Goal: Communication & Community: Answer question/provide support

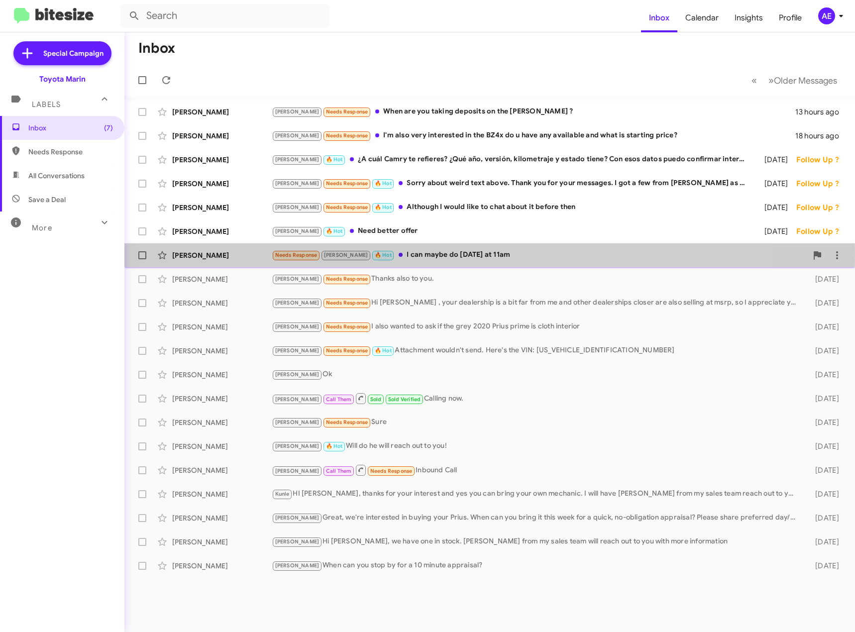
click at [434, 255] on div "Needs Response [PERSON_NAME] 🔥 Hot I can maybe do [DATE] at 11am" at bounding box center [540, 254] width 536 height 11
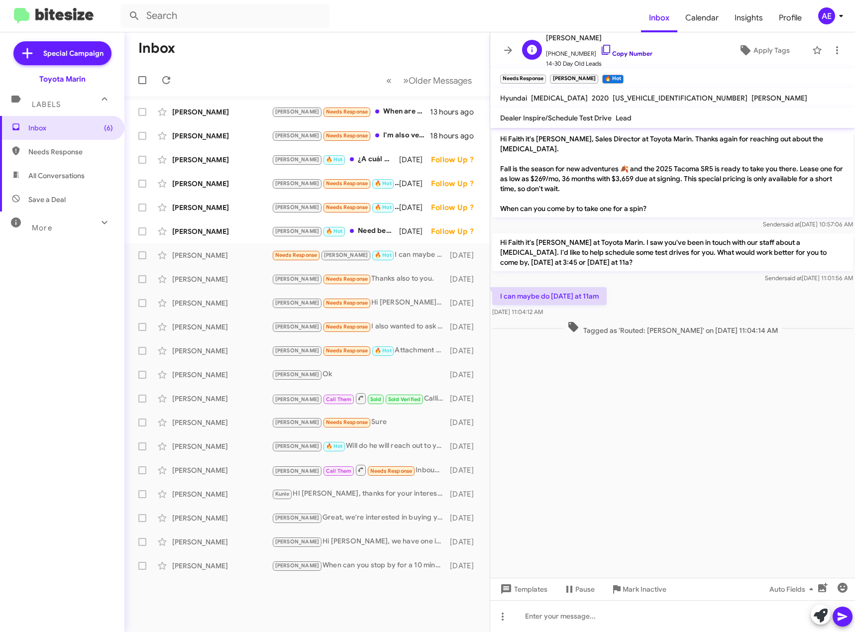
click at [600, 50] on icon at bounding box center [606, 50] width 12 height 12
click at [504, 621] on icon at bounding box center [503, 617] width 12 height 12
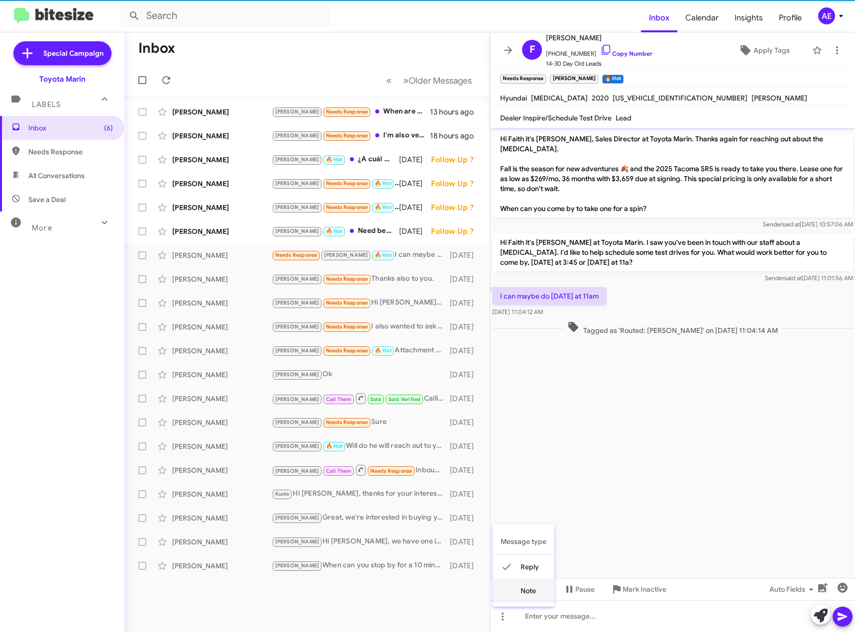
click at [523, 598] on button "note" at bounding box center [524, 591] width 62 height 24
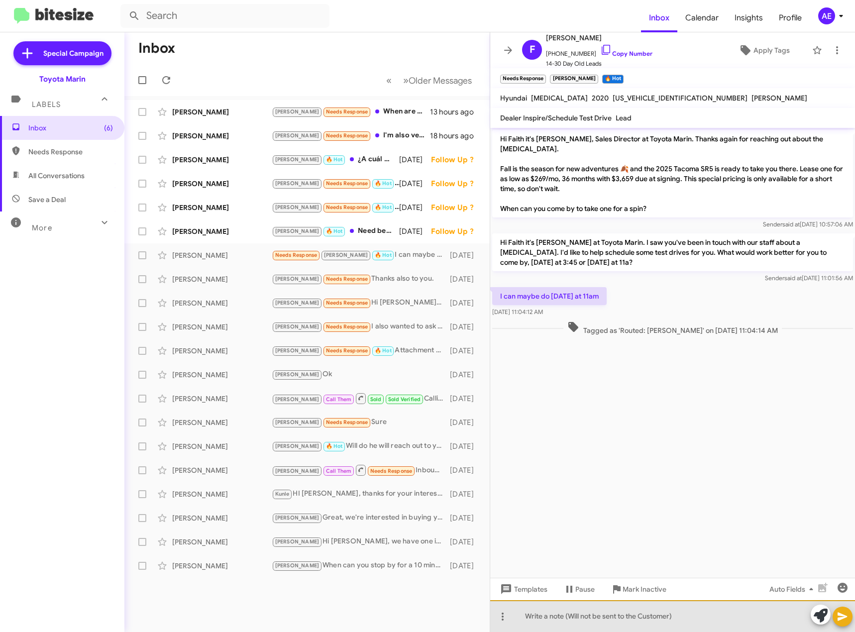
click at [554, 617] on div at bounding box center [672, 616] width 365 height 32
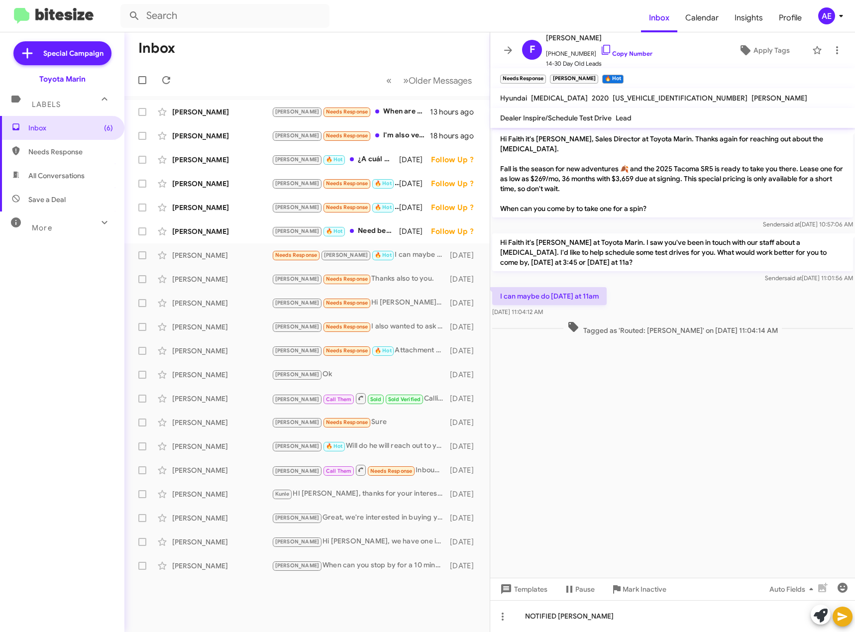
click at [850, 621] on button at bounding box center [843, 617] width 20 height 20
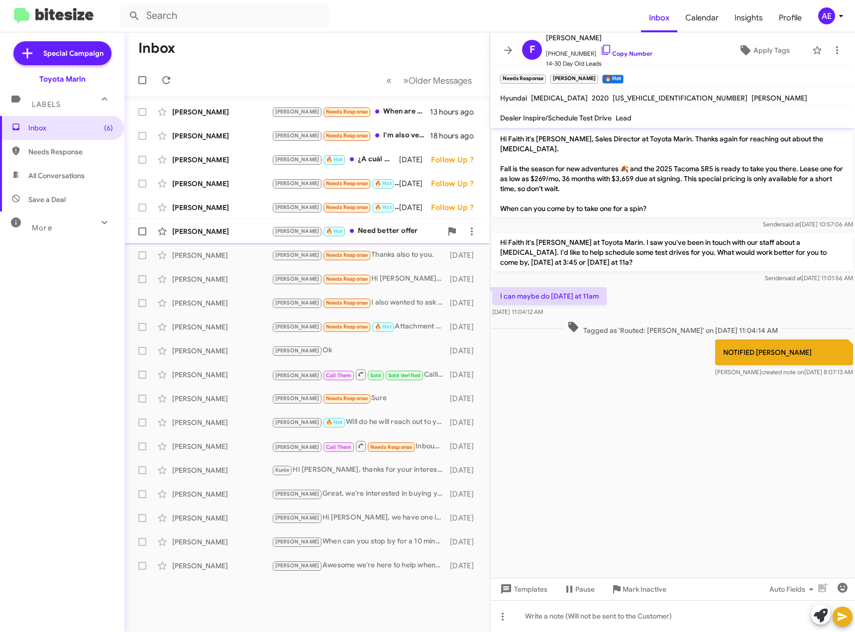
click at [349, 229] on div "[PERSON_NAME] 🔥 Hot Need better offer" at bounding box center [357, 230] width 170 height 11
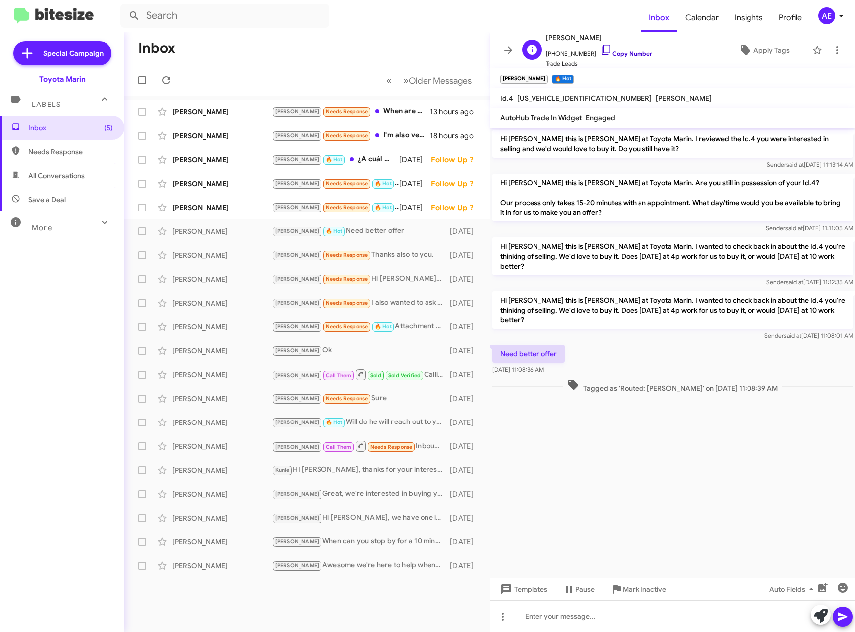
click at [600, 49] on icon at bounding box center [606, 50] width 12 height 12
click at [505, 620] on icon at bounding box center [503, 617] width 12 height 12
click at [527, 593] on button "note" at bounding box center [524, 591] width 62 height 24
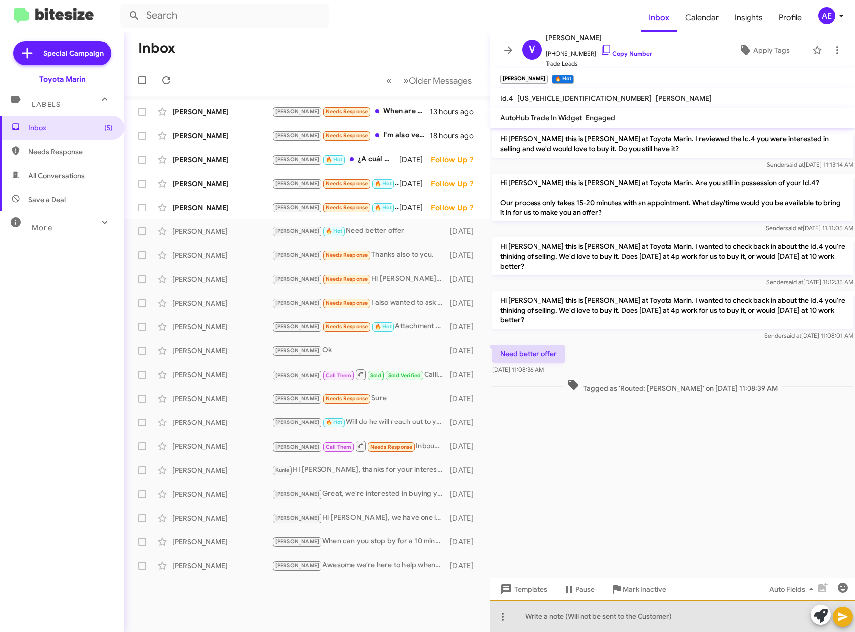
click at [538, 618] on div at bounding box center [672, 616] width 365 height 32
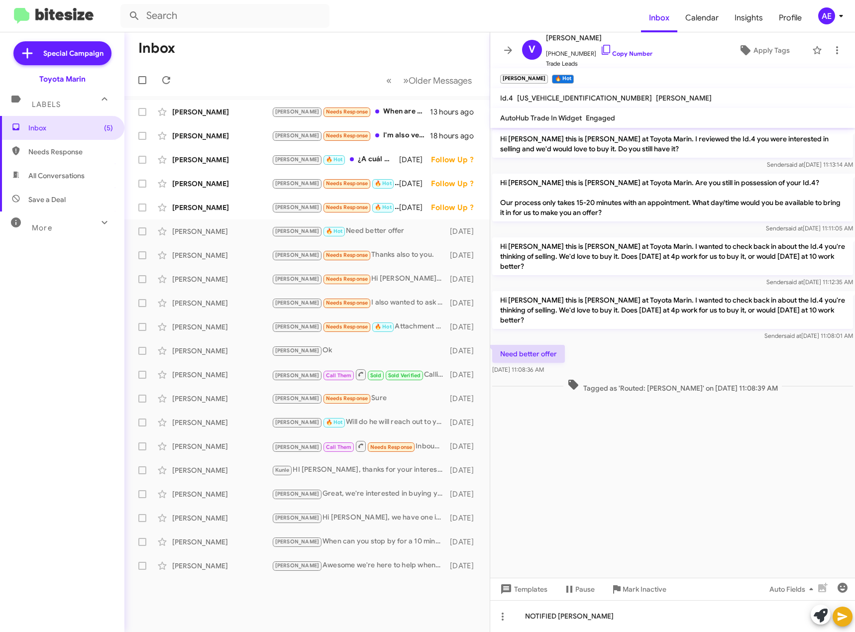
click at [845, 615] on icon at bounding box center [843, 617] width 12 height 12
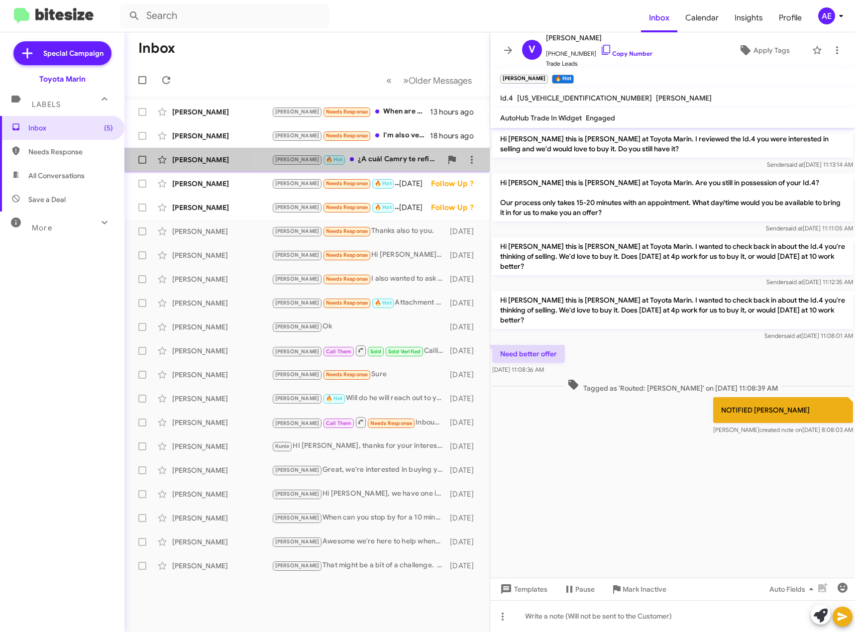
click at [359, 159] on div "[PERSON_NAME] 🔥 Hot ¿A cuál Camry te refieres? ¿Qué año, versión, kilometraje y…" at bounding box center [357, 159] width 170 height 11
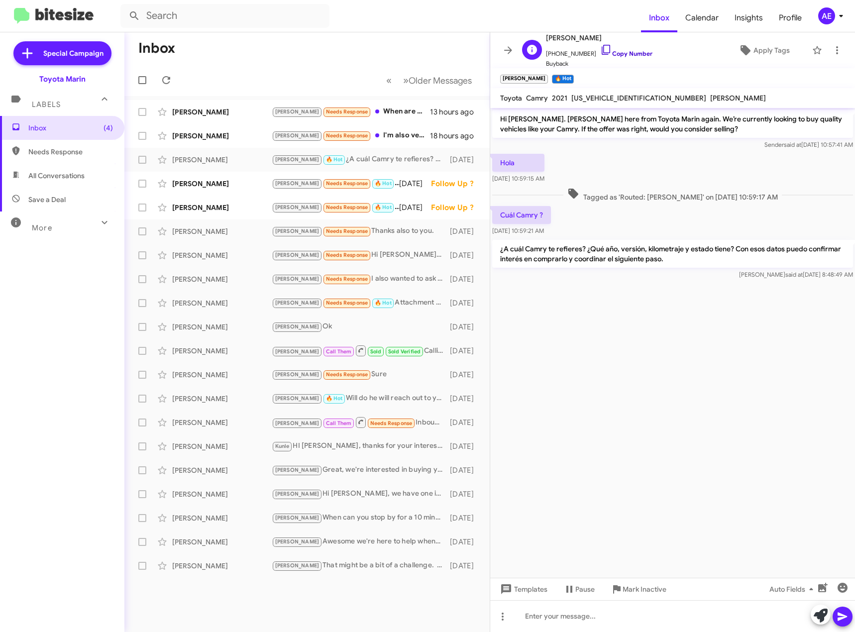
click at [600, 51] on icon at bounding box center [606, 50] width 12 height 12
click at [714, 376] on cdk-virtual-scroll-viewport "Hi [PERSON_NAME]. [PERSON_NAME] here from Toyota Marin again. We’re currently l…" at bounding box center [672, 343] width 365 height 470
click at [388, 134] on div "[PERSON_NAME] Needs Response I'm also very interested in the BZ4x do u have any…" at bounding box center [357, 135] width 170 height 11
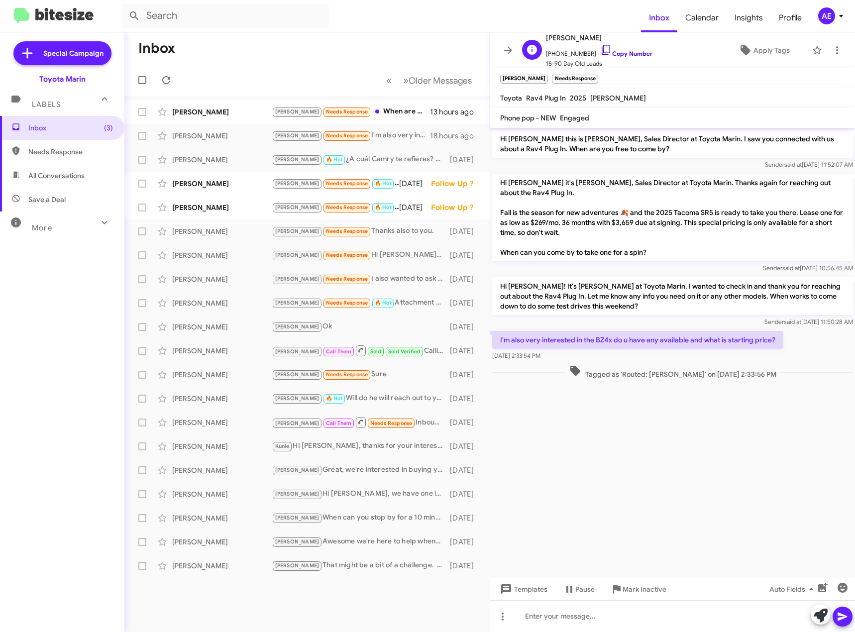
click at [600, 50] on icon at bounding box center [606, 50] width 12 height 12
click at [498, 619] on icon at bounding box center [503, 617] width 12 height 12
click at [516, 599] on button "note" at bounding box center [524, 591] width 62 height 24
click at [548, 619] on div at bounding box center [672, 616] width 365 height 32
click at [842, 615] on icon at bounding box center [842, 617] width 9 height 8
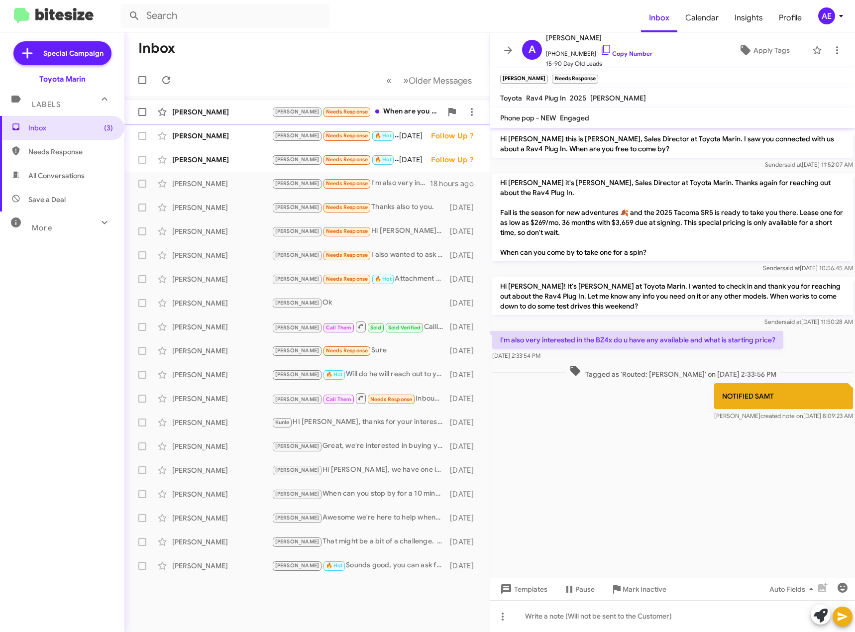
click at [386, 110] on div "[PERSON_NAME] Needs Response When are you taking deposits on the [PERSON_NAME] ?" at bounding box center [357, 111] width 170 height 11
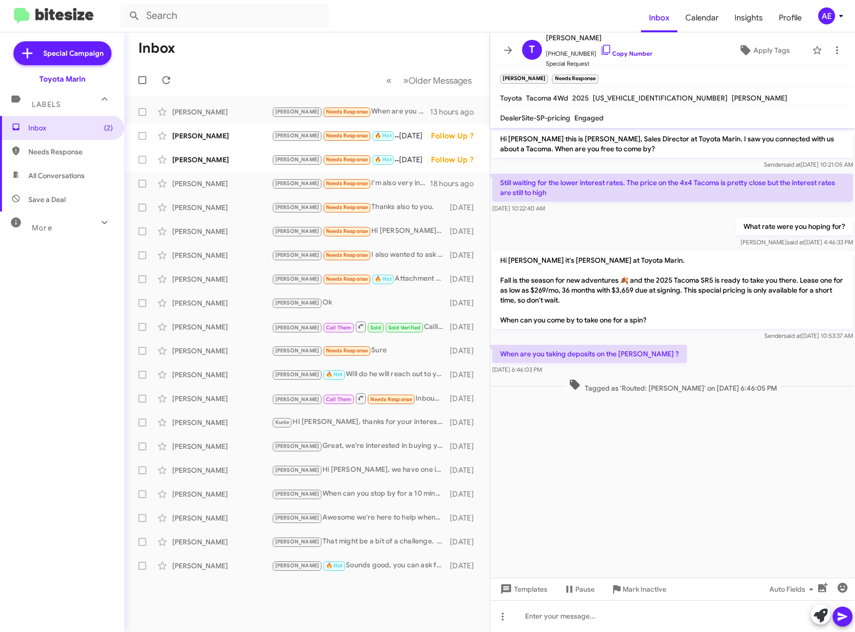
click at [609, 436] on cdk-virtual-scroll-viewport "Hi [PERSON_NAME] this is [PERSON_NAME], Sales Director at Toyota Marin. I saw y…" at bounding box center [672, 353] width 365 height 450
click at [553, 611] on div at bounding box center [672, 616] width 365 height 32
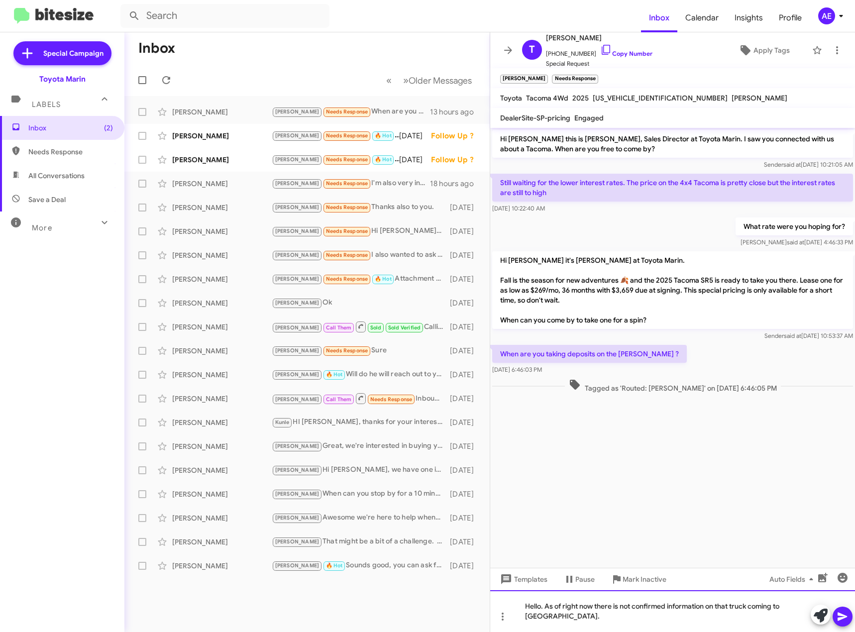
click at [631, 616] on div "Hello. As of right now there is not confirmed information on that truck coming …" at bounding box center [672, 611] width 365 height 42
click at [795, 617] on div "Hello. As of right now there is no confirmed information on that truck coming t…" at bounding box center [672, 611] width 365 height 42
click at [622, 619] on div "Hello. As of right now there is no confirmed information on that truck coming t…" at bounding box center [672, 611] width 365 height 42
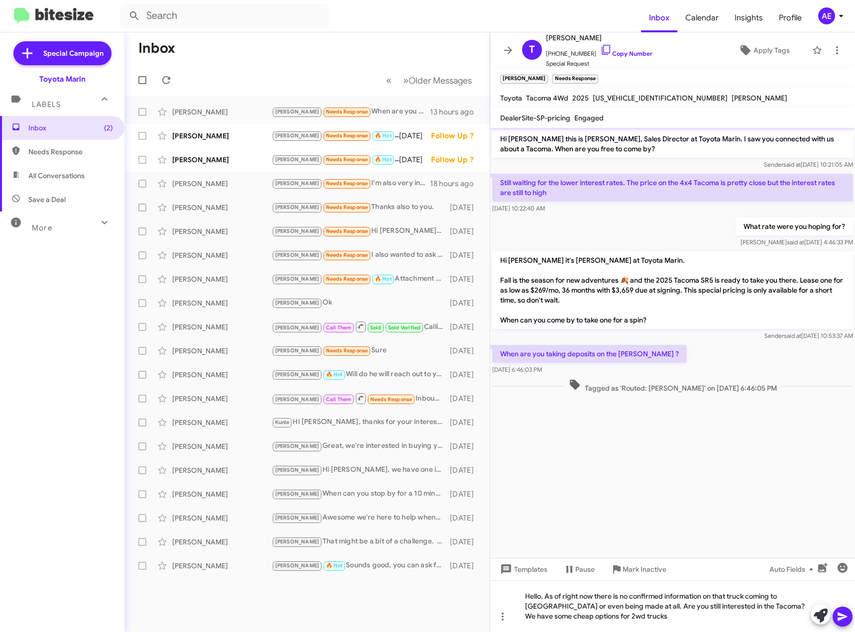
click at [837, 618] on icon at bounding box center [843, 617] width 12 height 12
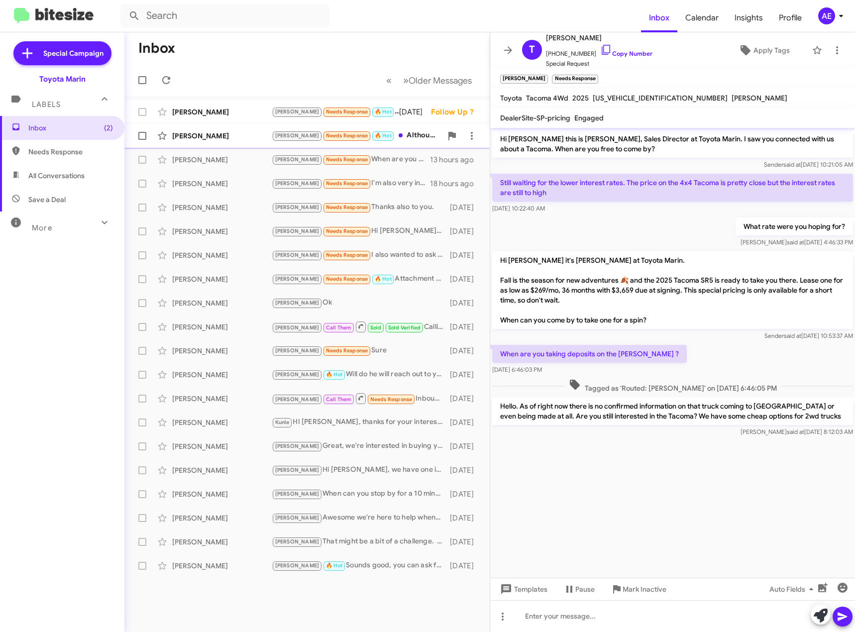
click at [398, 133] on div "[PERSON_NAME] Needs Response 🔥 Hot Although I would like to chat about it befor…" at bounding box center [357, 135] width 170 height 11
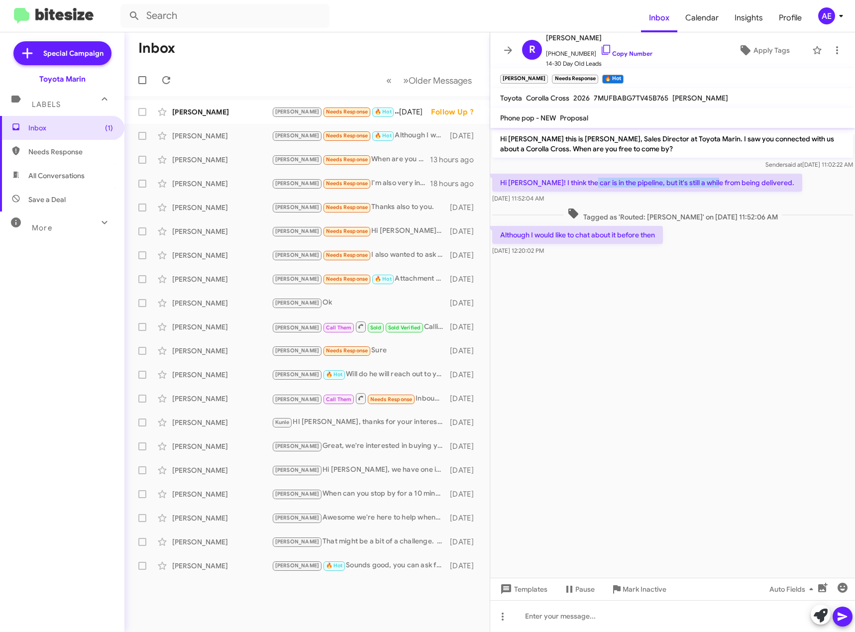
drag, startPoint x: 586, startPoint y: 182, endPoint x: 714, endPoint y: 181, distance: 127.9
click at [714, 181] on p "Hi [PERSON_NAME]! I think the car is in the pipeline, but it's still a while fr…" at bounding box center [647, 183] width 310 height 18
click at [600, 47] on icon at bounding box center [606, 50] width 12 height 12
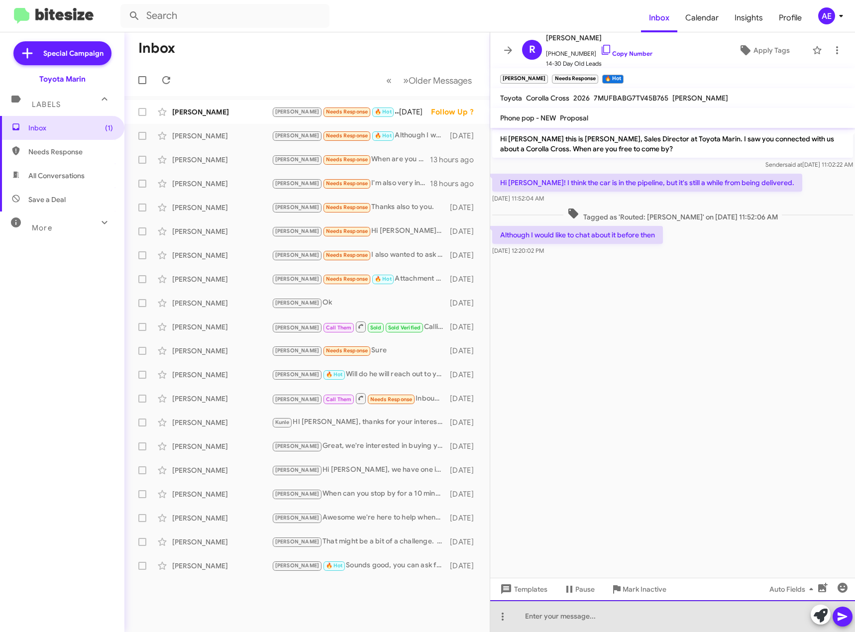
click at [548, 615] on div at bounding box center [672, 616] width 365 height 32
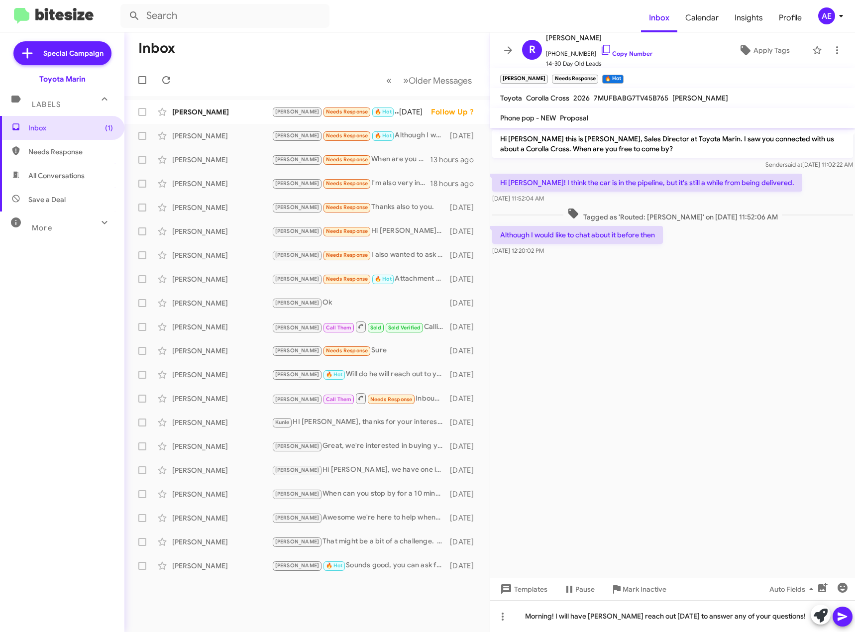
click at [837, 617] on icon at bounding box center [843, 617] width 12 height 12
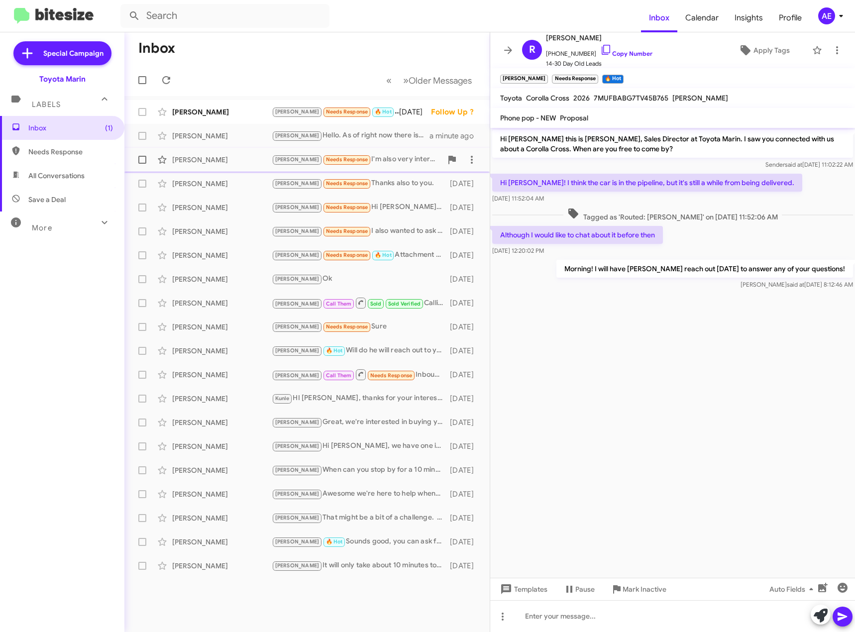
drag, startPoint x: 399, startPoint y: 109, endPoint x: 428, endPoint y: 155, distance: 54.4
click at [399, 109] on div "[PERSON_NAME] Needs Response 🔥 Hot Sorry about weird text above. Thank you for …" at bounding box center [335, 111] width 127 height 11
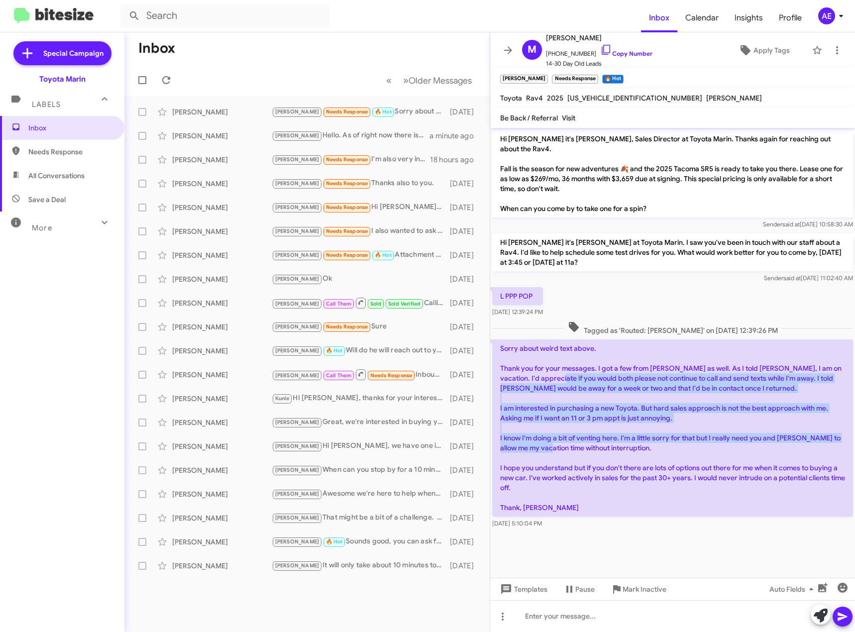
drag, startPoint x: 541, startPoint y: 369, endPoint x: 682, endPoint y: 443, distance: 159.9
click at [682, 445] on p "Sorry about weird text above. Thank you for your messages. I got a few from [PE…" at bounding box center [672, 427] width 361 height 177
click at [658, 448] on p "Sorry about weird text above. Thank you for your messages. I got a few from [PE…" at bounding box center [672, 427] width 361 height 177
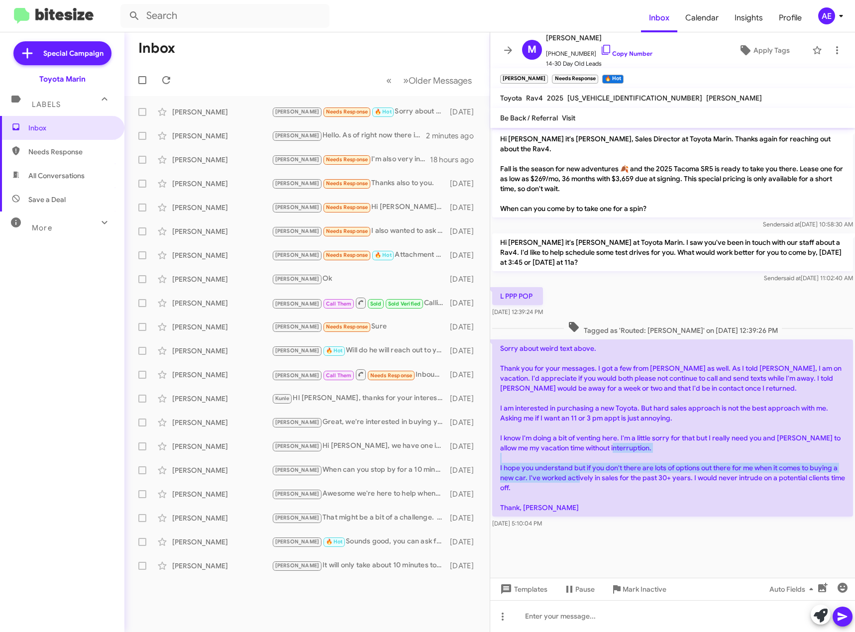
drag, startPoint x: 565, startPoint y: 459, endPoint x: 683, endPoint y: 469, distance: 117.9
click at [683, 469] on p "Sorry about weird text above. Thank you for your messages. I got a few from [PE…" at bounding box center [672, 427] width 361 height 177
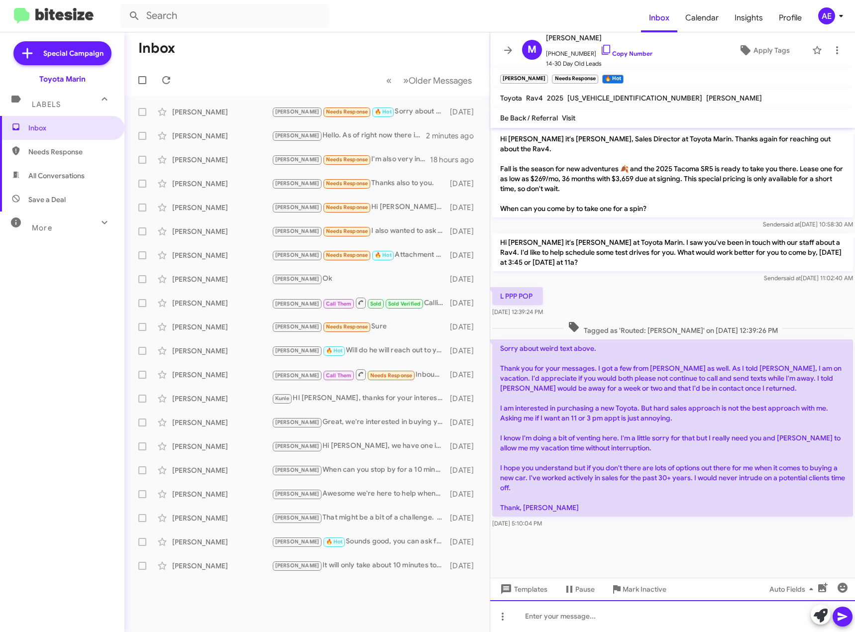
click at [589, 611] on div at bounding box center [672, 616] width 365 height 32
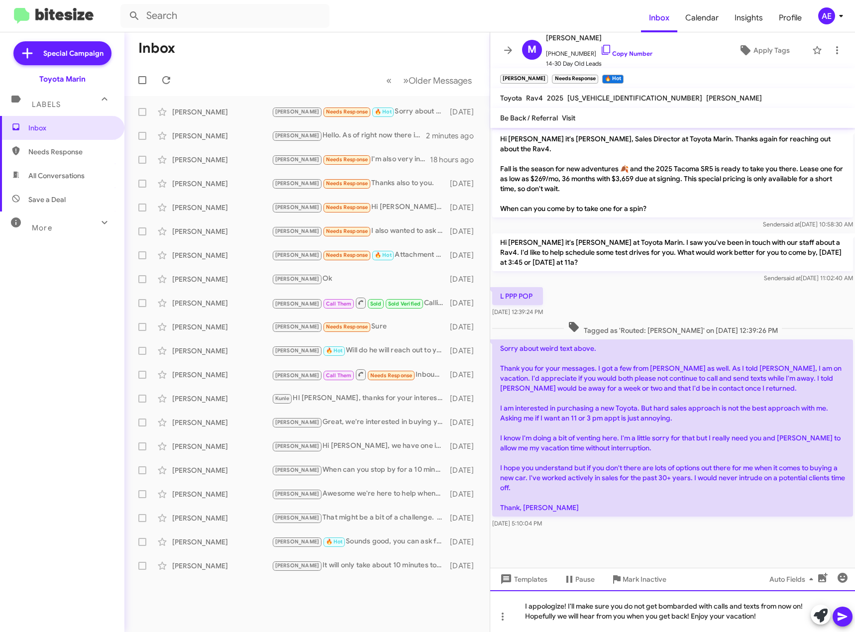
click at [551, 609] on div "I appologize! I'll make sure you do not get bombarded with calls and texts from…" at bounding box center [672, 611] width 365 height 42
click at [843, 619] on icon at bounding box center [842, 617] width 9 height 8
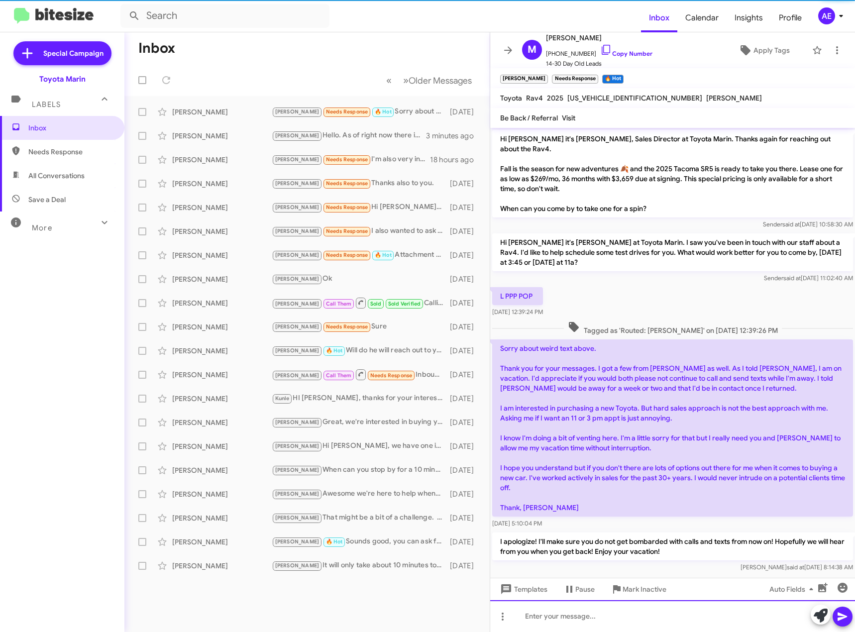
scroll to position [1, 0]
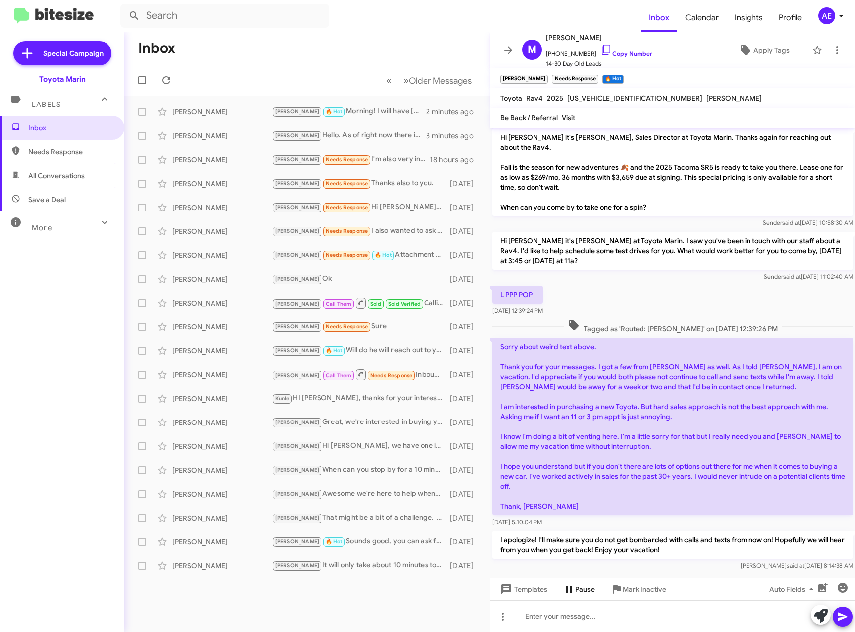
click at [576, 588] on span "Pause" at bounding box center [584, 589] width 19 height 18
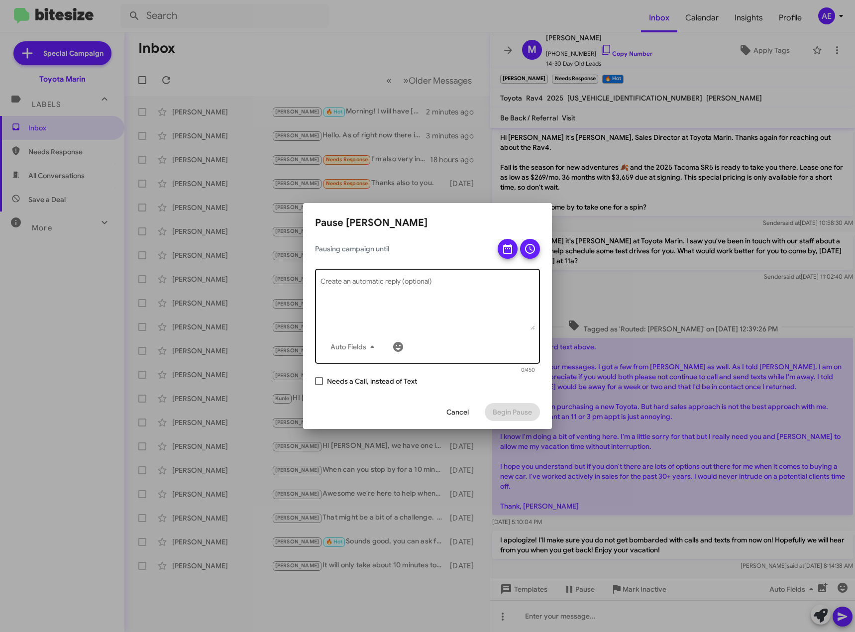
click at [410, 290] on textarea "Create an automatic reply (optional)" at bounding box center [428, 304] width 215 height 52
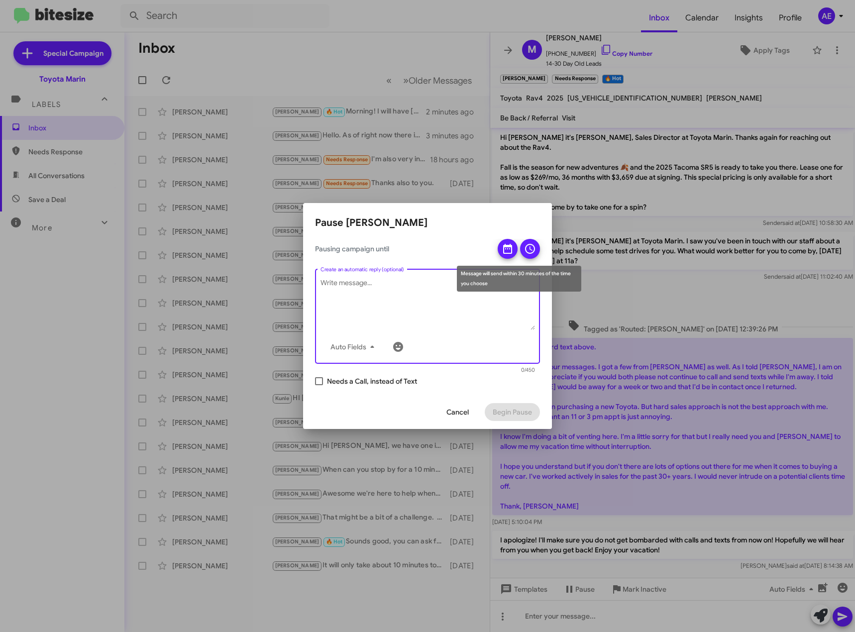
click at [504, 249] on icon at bounding box center [507, 249] width 9 height 10
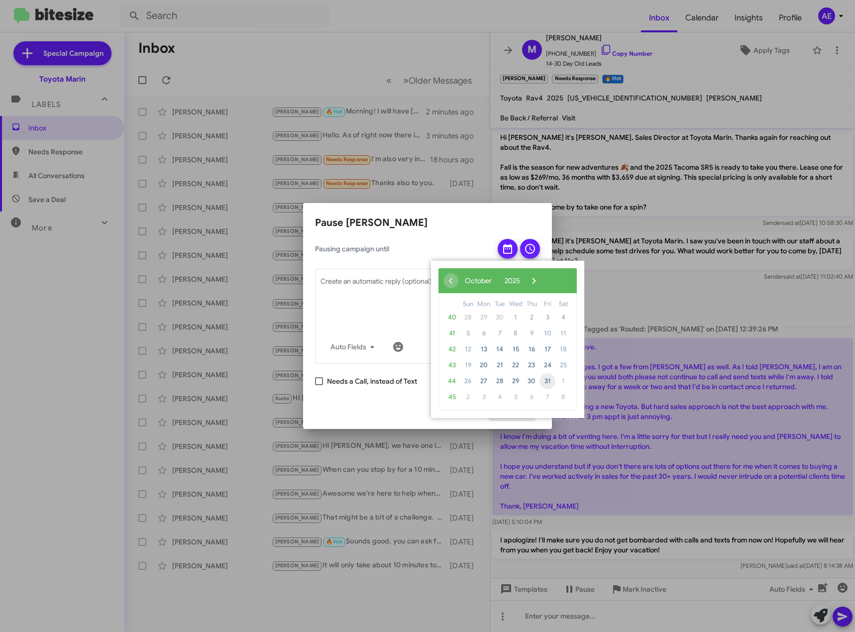
click at [547, 382] on span "31" at bounding box center [548, 381] width 16 height 16
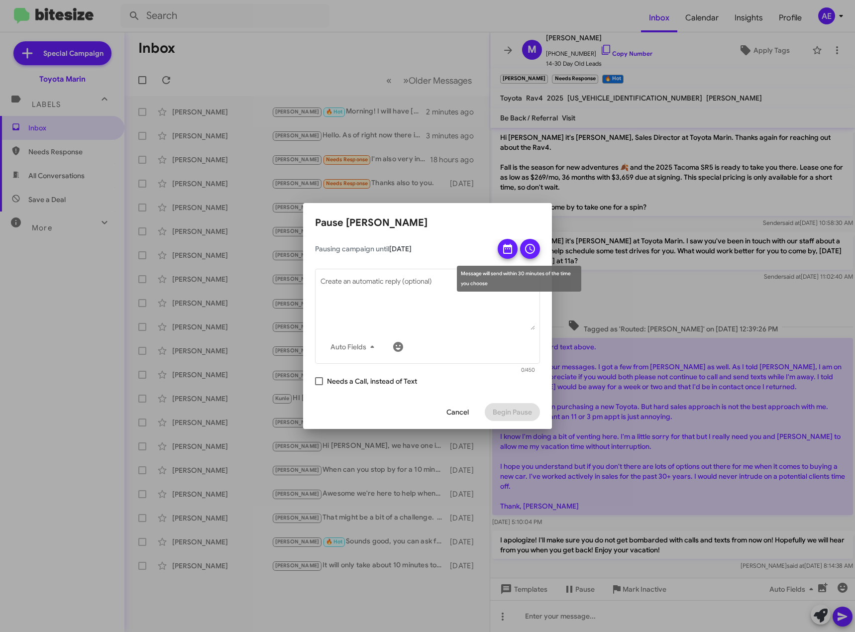
click at [504, 249] on icon at bounding box center [507, 249] width 9 height 10
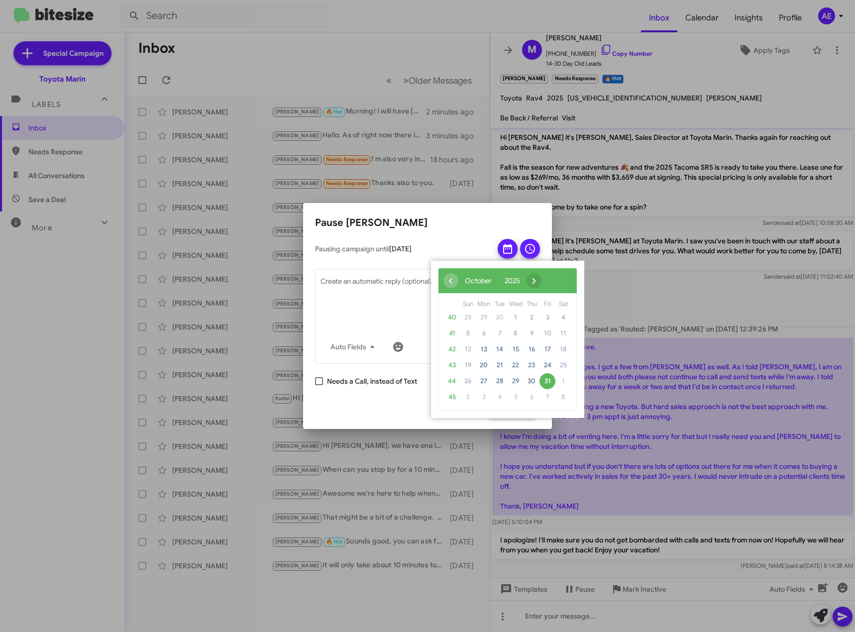
click at [542, 281] on span "›" at bounding box center [534, 280] width 15 height 15
click at [545, 382] on span "28" at bounding box center [548, 381] width 16 height 16
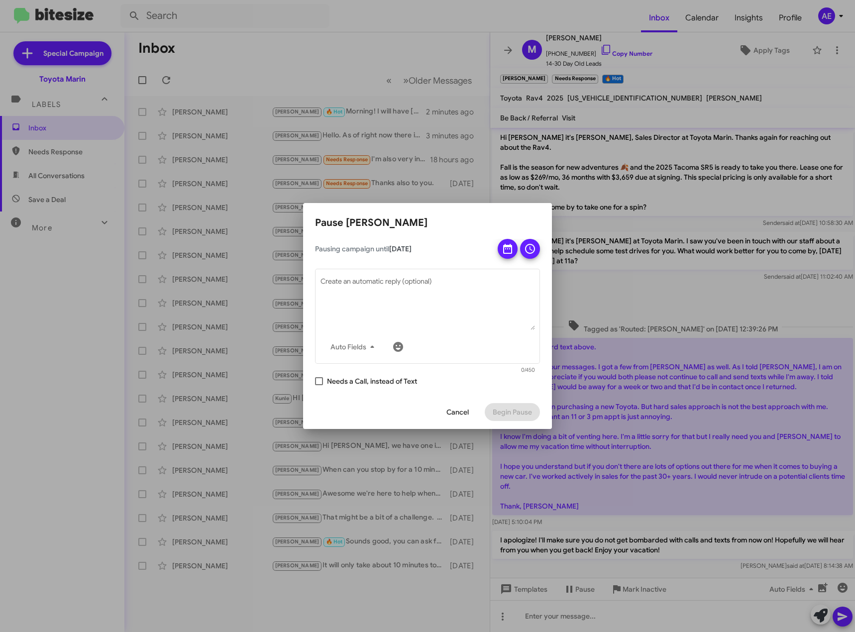
click at [471, 417] on button "Cancel" at bounding box center [457, 412] width 38 height 18
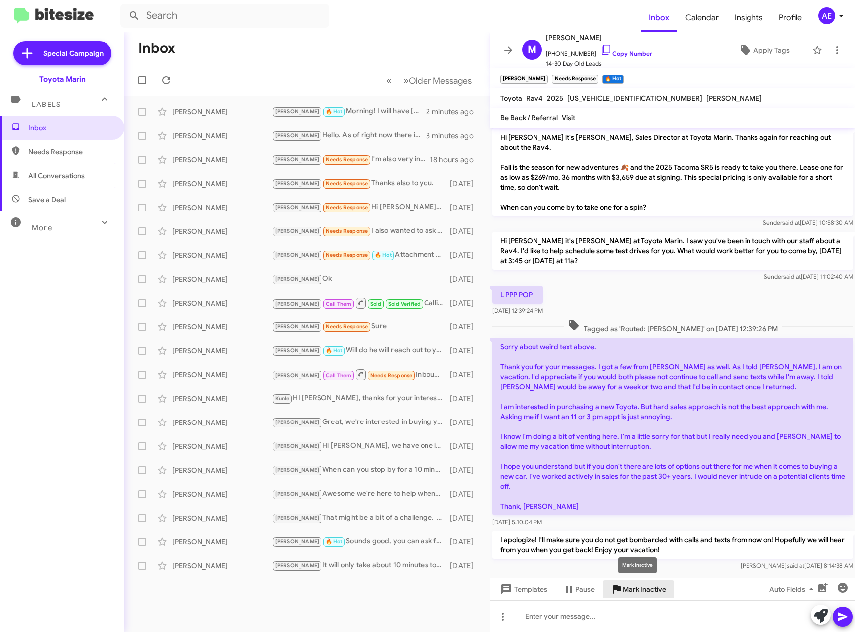
click at [640, 593] on span "Mark Inactive" at bounding box center [645, 589] width 44 height 18
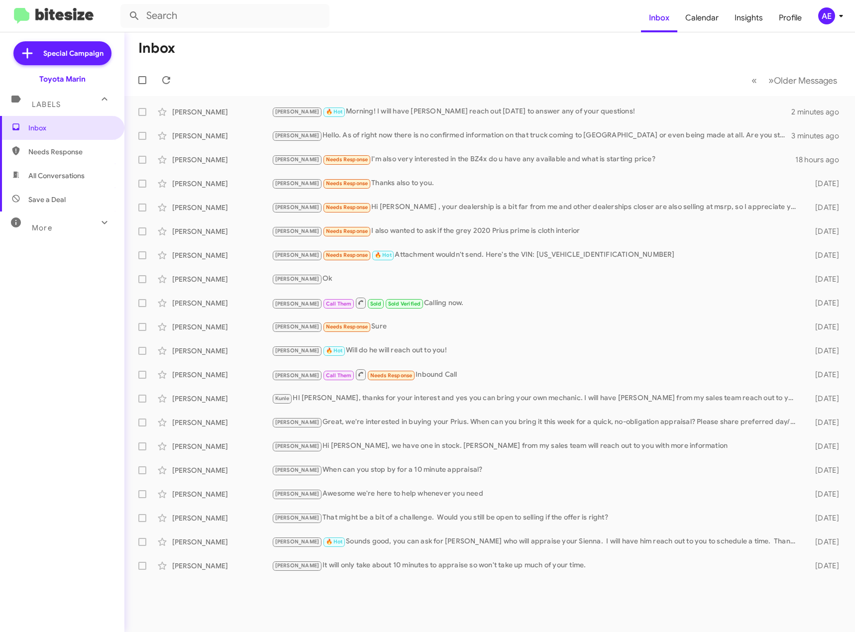
click at [97, 222] on mat-icon at bounding box center [105, 223] width 16 height 16
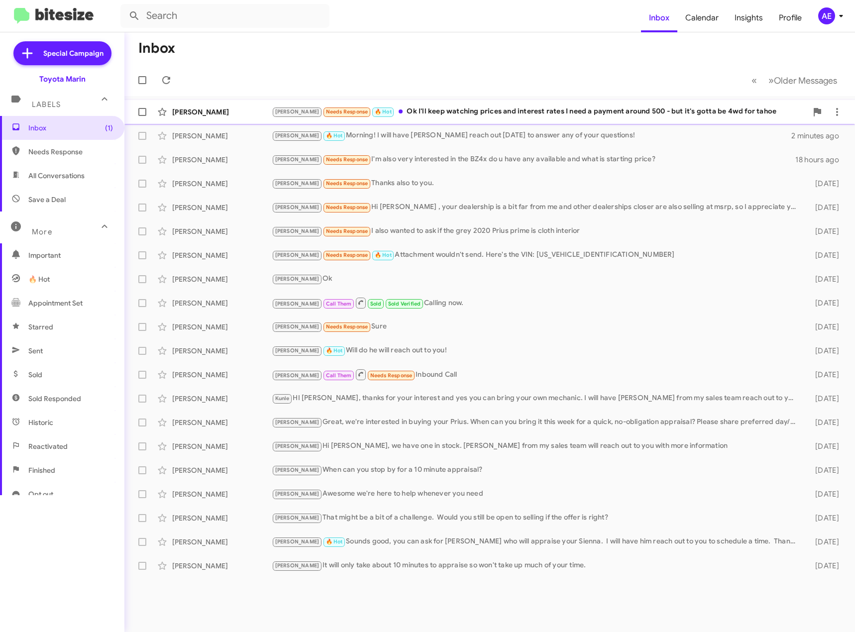
click at [469, 110] on div "[PERSON_NAME] Needs Response 🔥 Hot Ok I'll keep watching prices and interest ra…" at bounding box center [540, 111] width 536 height 11
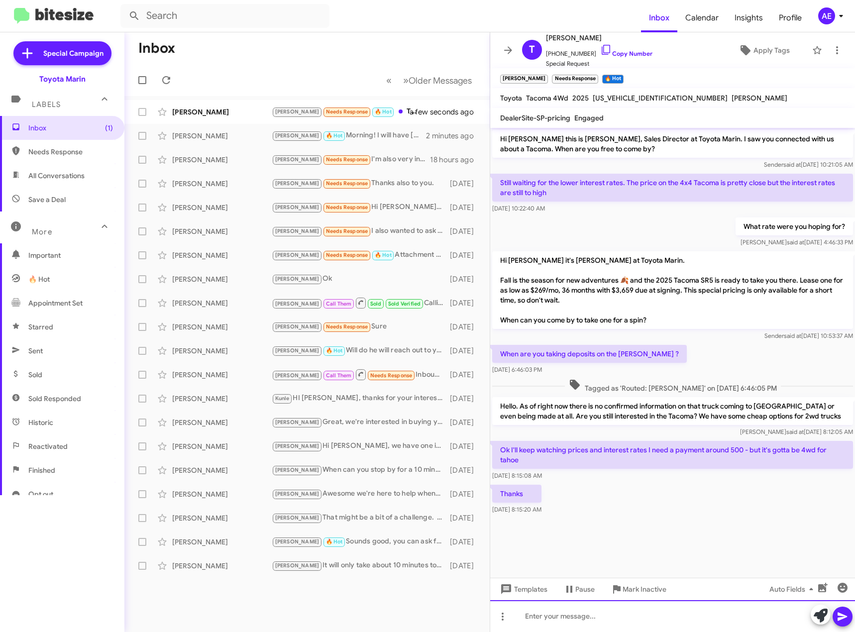
click at [574, 610] on div at bounding box center [672, 616] width 365 height 32
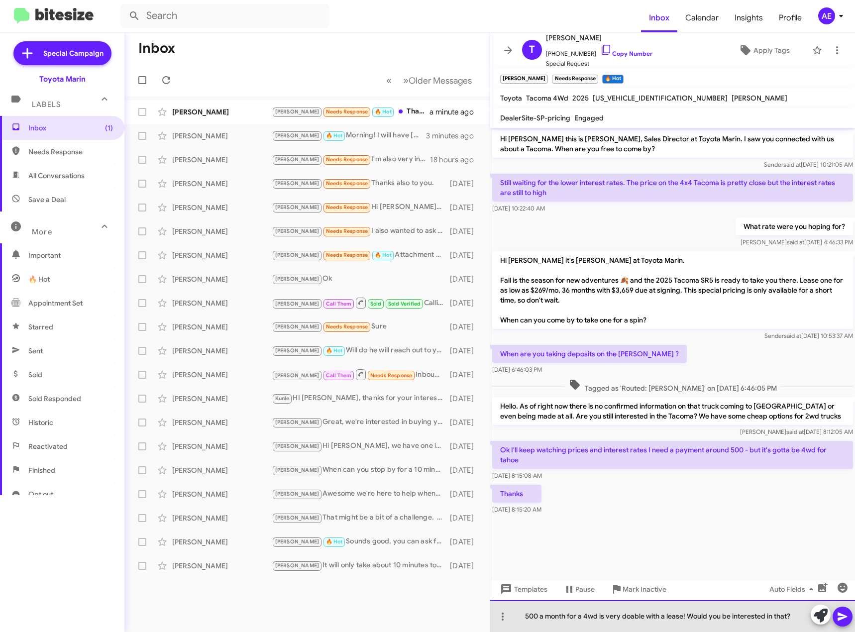
click at [567, 614] on div "500 a month for a 4wd is very doable with a lease! Would you be interested in t…" at bounding box center [672, 616] width 365 height 32
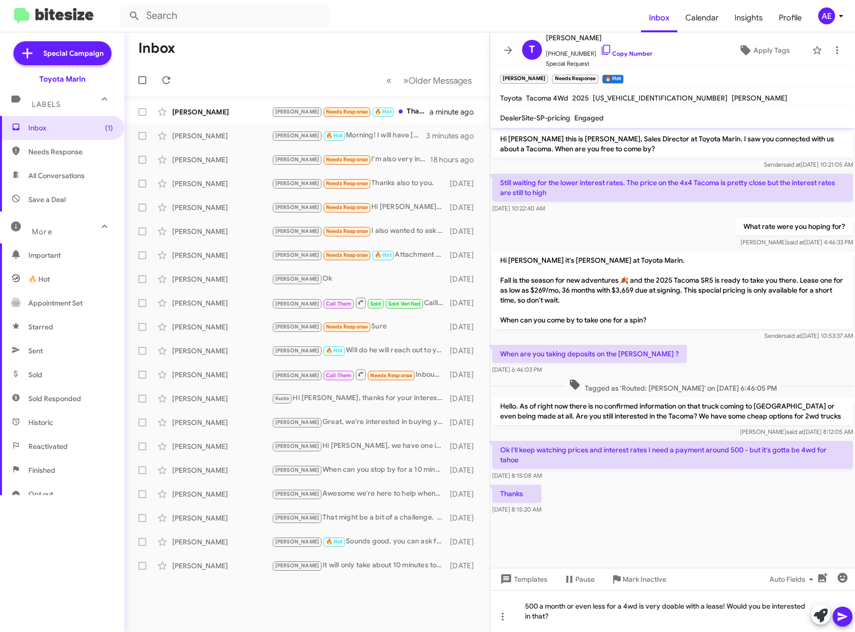
click at [846, 618] on icon at bounding box center [843, 617] width 12 height 12
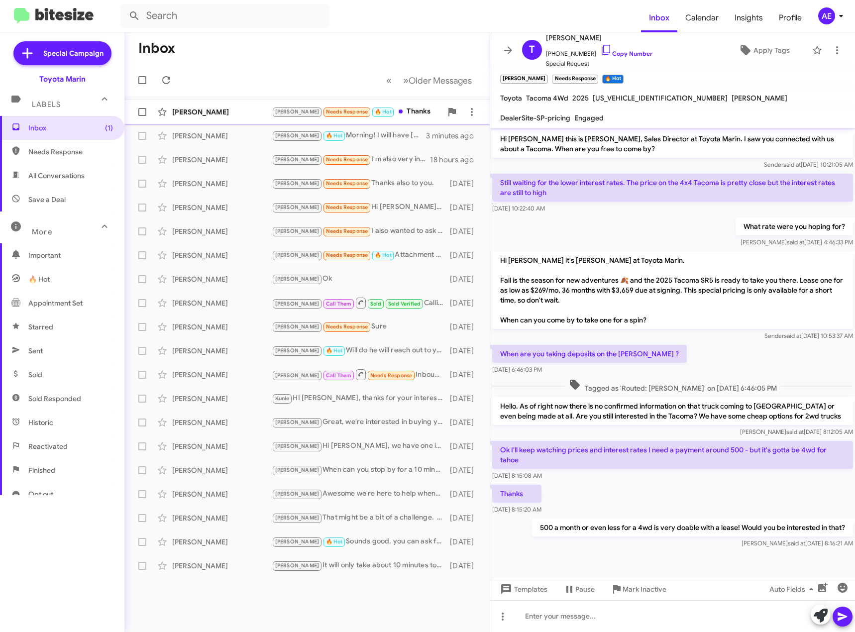
click at [221, 112] on div "[PERSON_NAME]" at bounding box center [222, 112] width 100 height 10
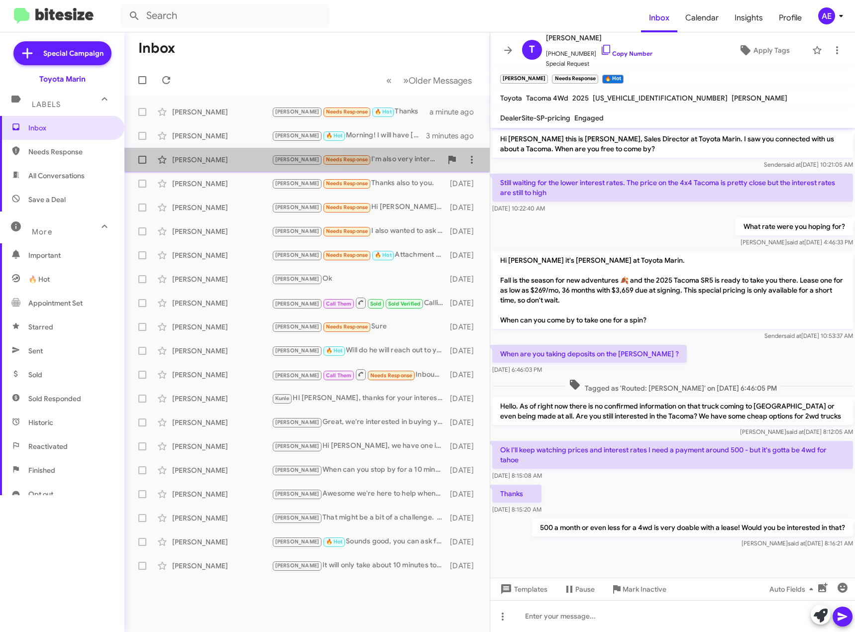
click at [226, 158] on div "[PERSON_NAME]" at bounding box center [222, 160] width 100 height 10
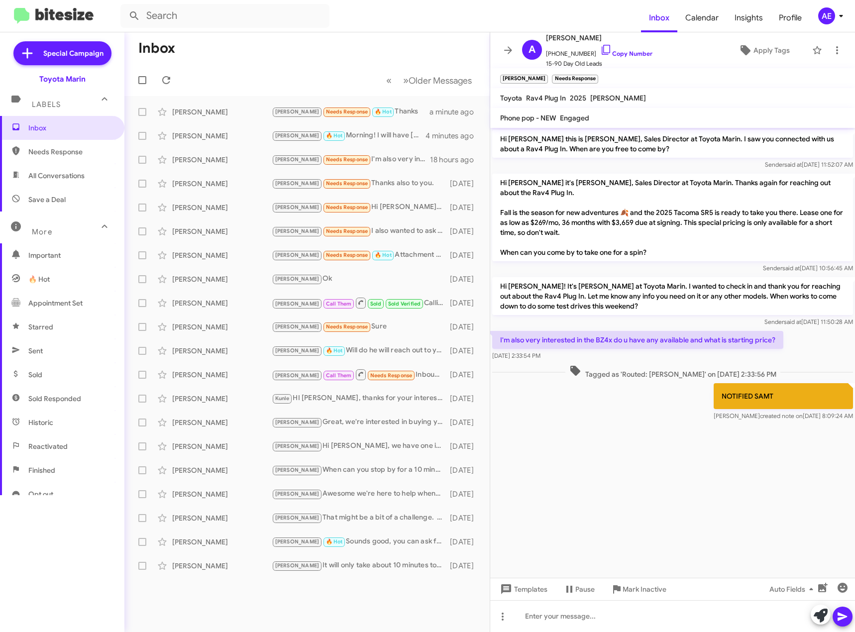
click at [64, 426] on span "Historic" at bounding box center [62, 423] width 124 height 24
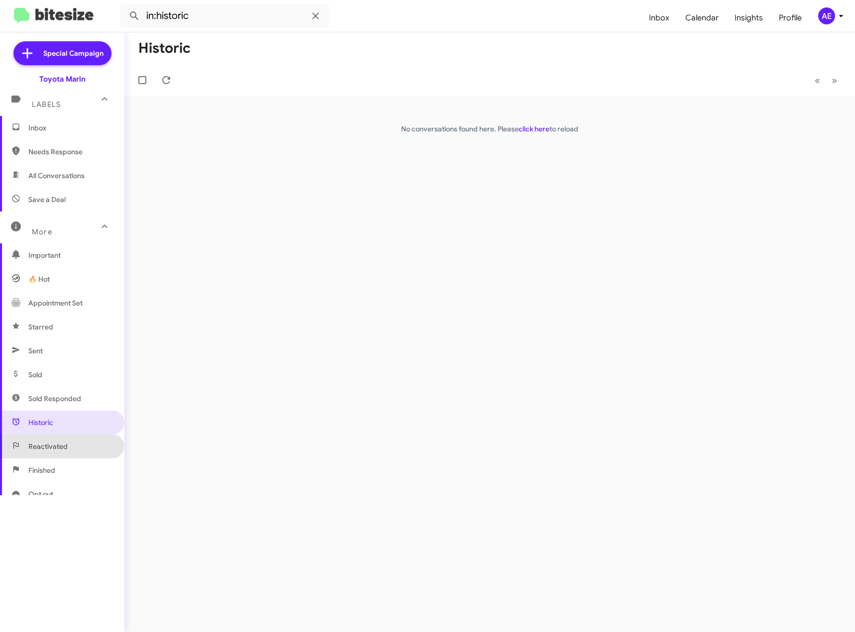
click at [61, 443] on span "Reactivated" at bounding box center [47, 446] width 39 height 10
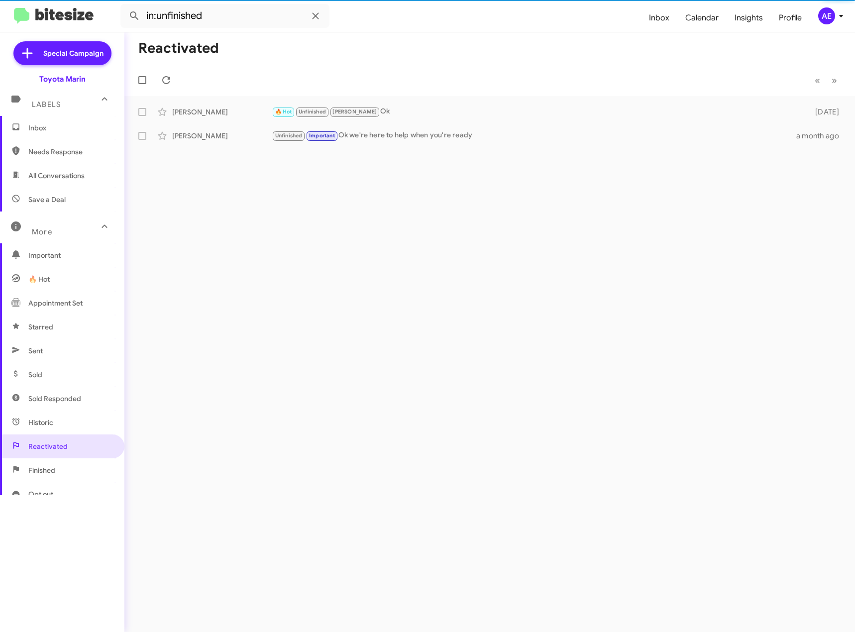
click at [55, 471] on span "Finished" at bounding box center [41, 470] width 27 height 10
type input "in:finished"
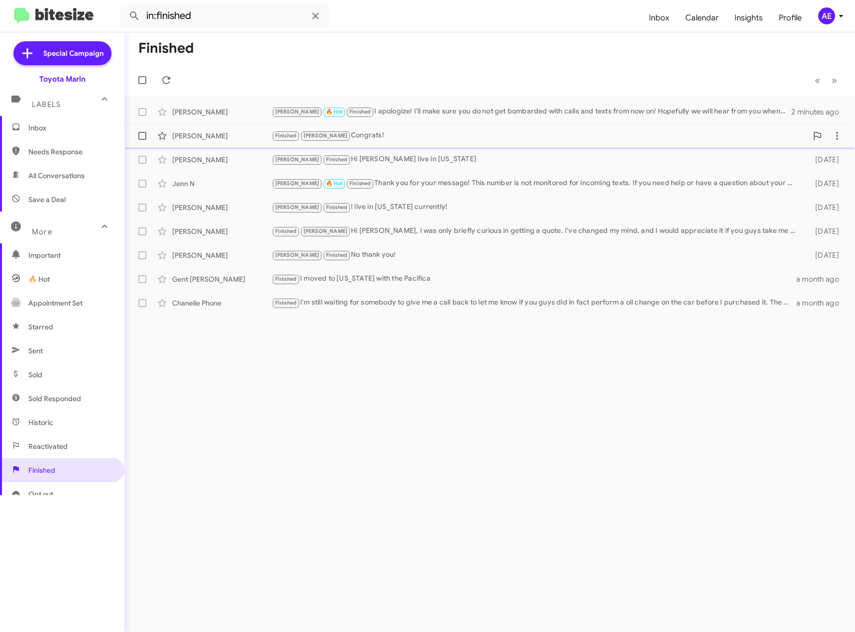
drag, startPoint x: 412, startPoint y: 106, endPoint x: 447, endPoint y: 126, distance: 40.6
click at [412, 106] on div "[PERSON_NAME] 🔥 Hot Finished I apologize! I'll make sure you do not get bombard…" at bounding box center [532, 111] width 520 height 11
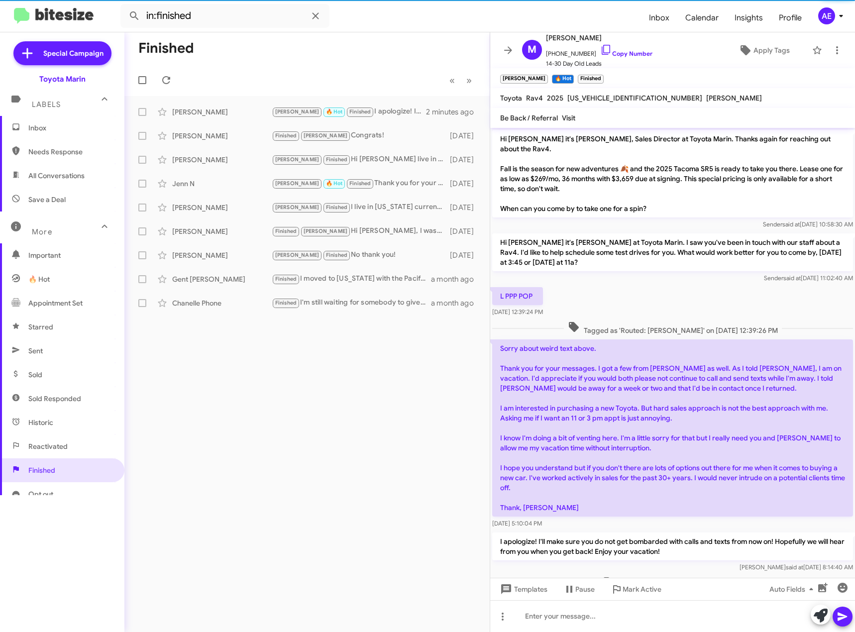
scroll to position [2, 0]
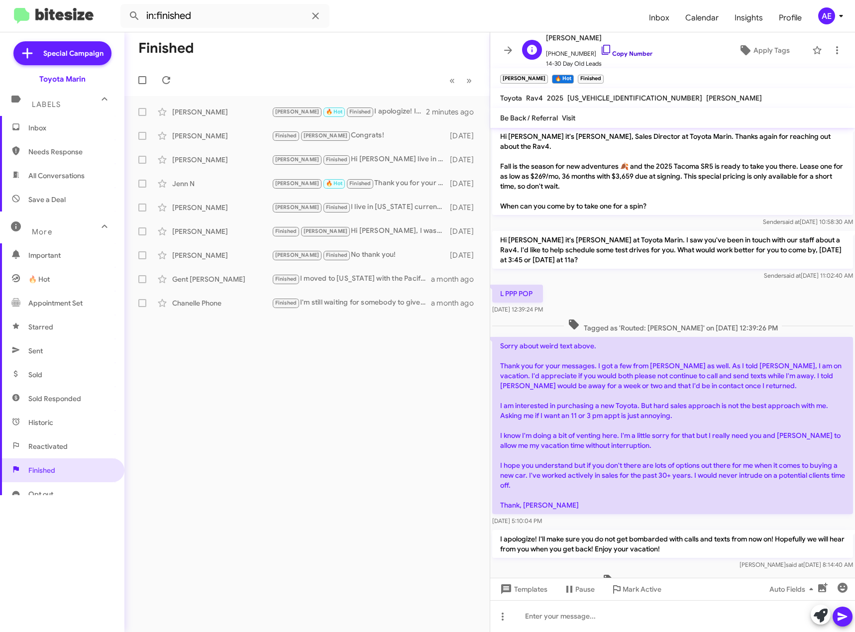
click at [600, 50] on icon at bounding box center [606, 50] width 12 height 12
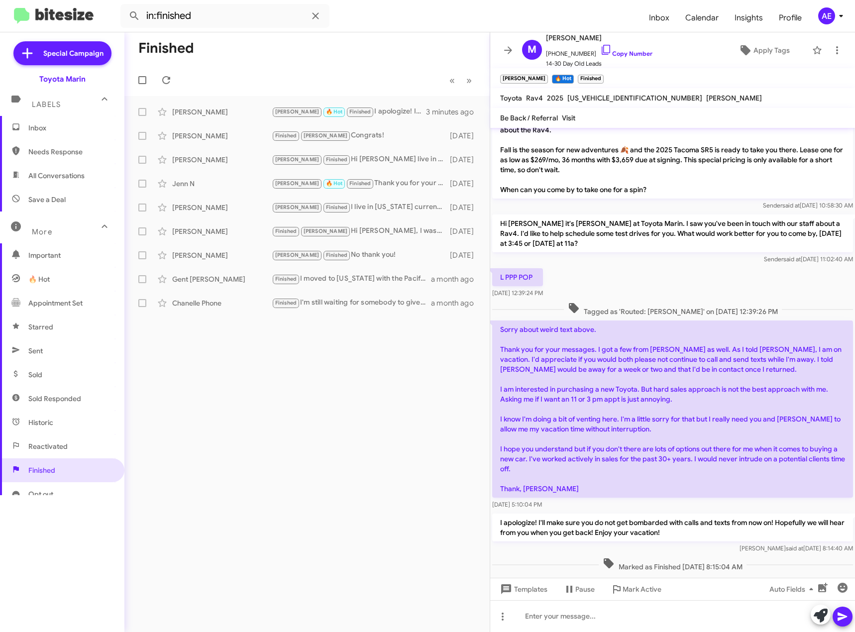
scroll to position [22, 0]
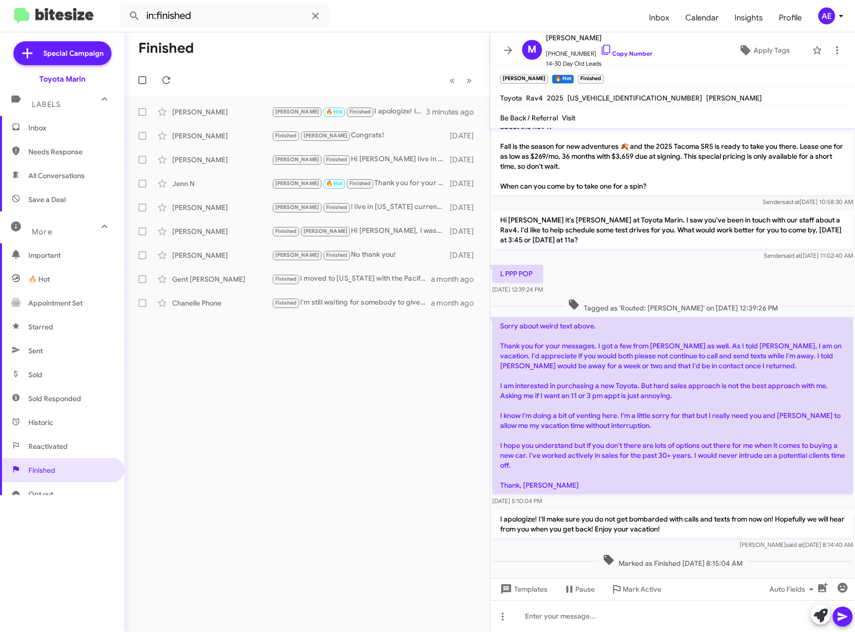
click at [62, 124] on span "Inbox" at bounding box center [70, 128] width 85 height 10
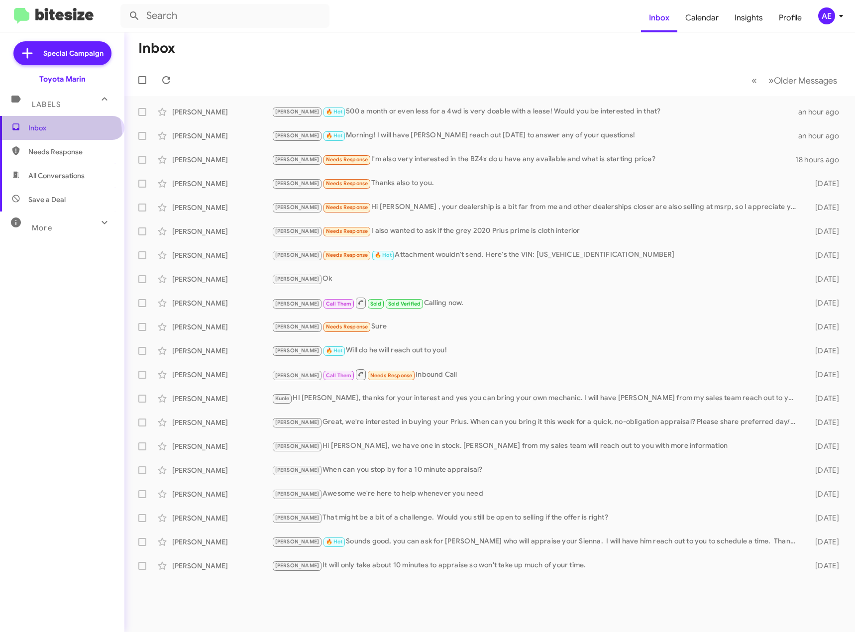
click at [60, 133] on span "Inbox" at bounding box center [62, 128] width 124 height 24
drag, startPoint x: 61, startPoint y: 153, endPoint x: 61, endPoint y: 144, distance: 8.5
click at [61, 153] on span "Needs Response" at bounding box center [70, 152] width 85 height 10
type input "in:needs-response"
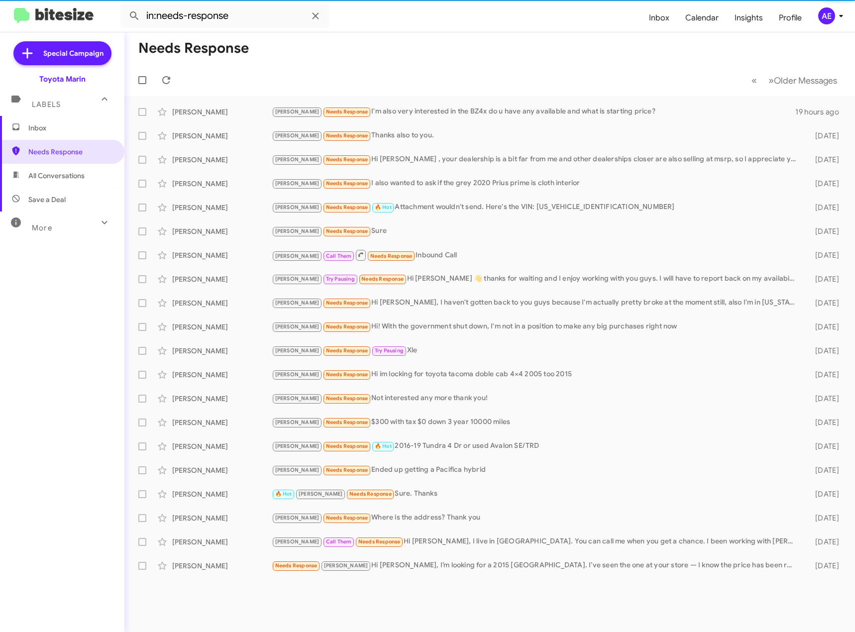
click at [62, 130] on span "Inbox" at bounding box center [70, 128] width 85 height 10
